Goal: Find specific page/section: Find specific page/section

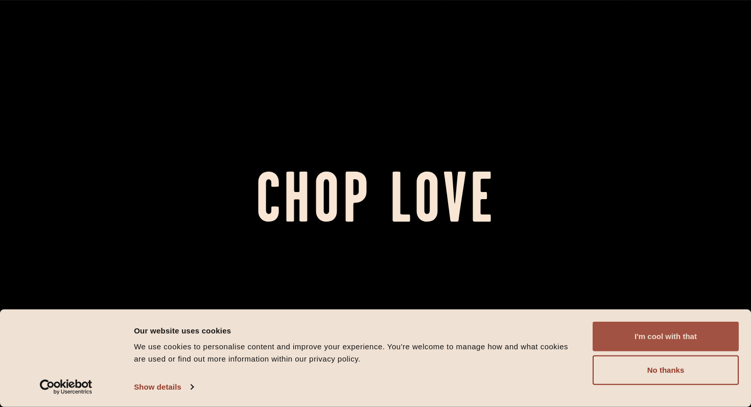
click at [633, 346] on button "I'm cool with that" at bounding box center [665, 337] width 146 height 30
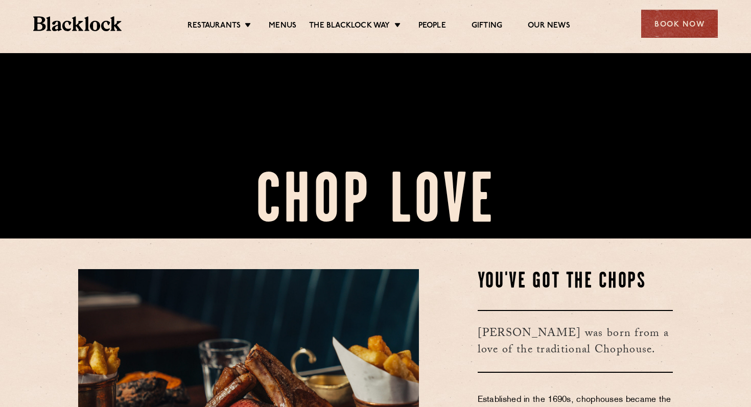
scroll to position [187, 0]
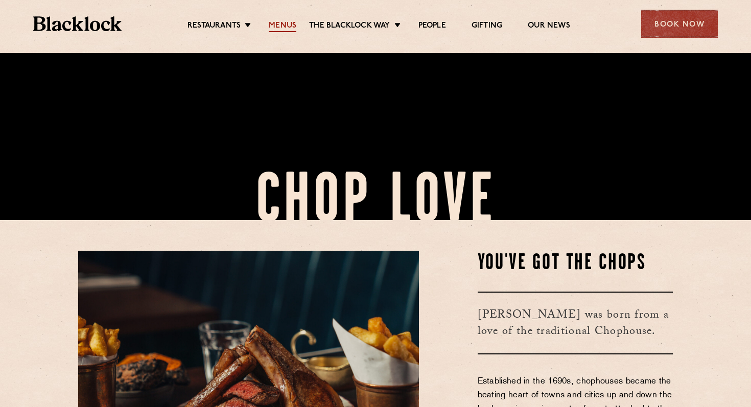
click at [286, 25] on link "Menus" at bounding box center [283, 26] width 28 height 11
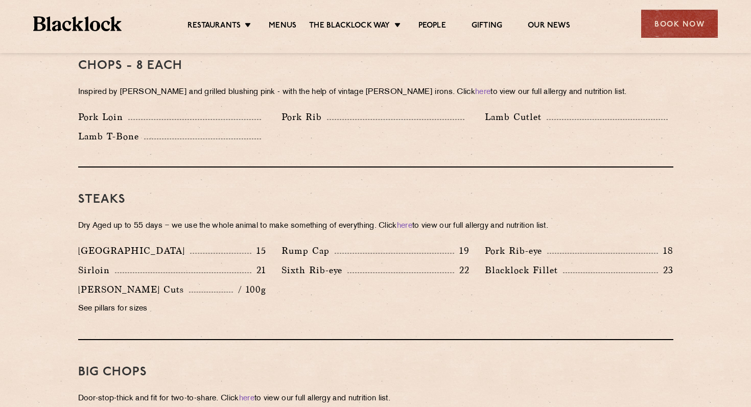
scroll to position [837, 0]
click at [258, 243] on p "15" at bounding box center [258, 249] width 15 height 13
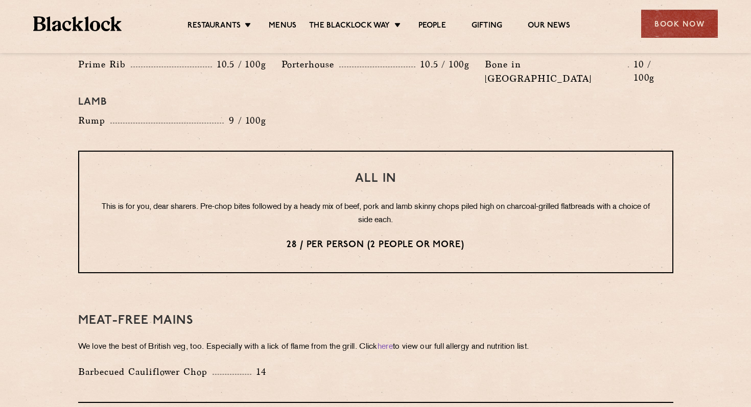
scroll to position [1225, 0]
